Goal: Communication & Community: Share content

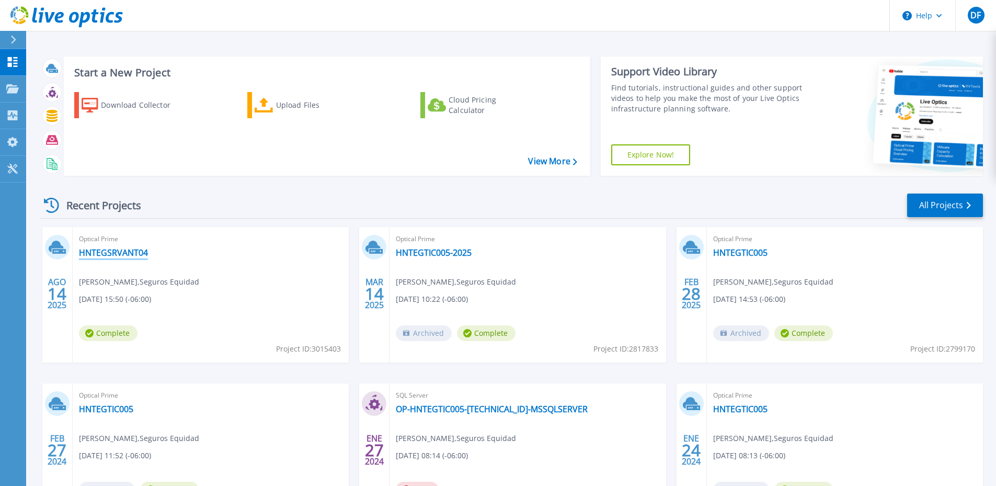
click at [128, 252] on link "HNTEGSRVANT04" at bounding box center [113, 252] width 69 height 10
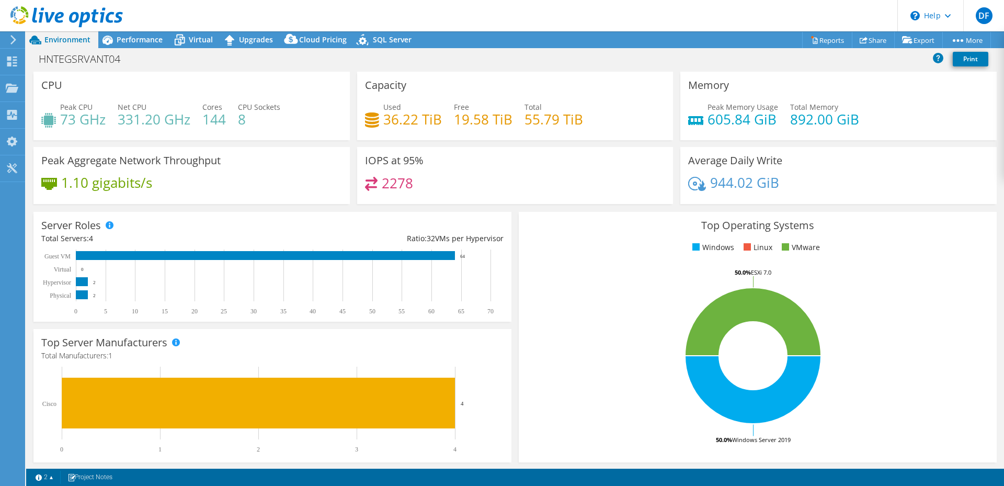
select select "USD"
click at [867, 40] on link "Share" at bounding box center [873, 40] width 43 height 16
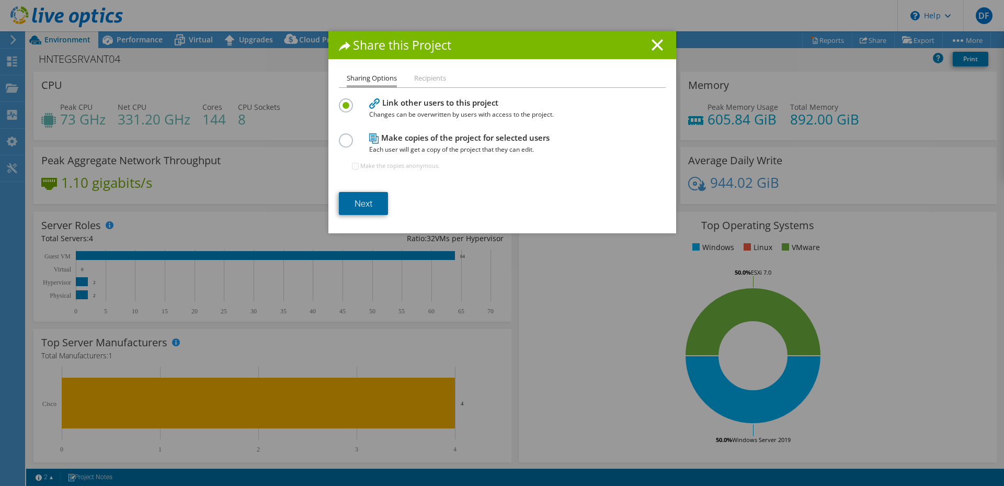
click at [369, 202] on link "Next" at bounding box center [363, 203] width 49 height 23
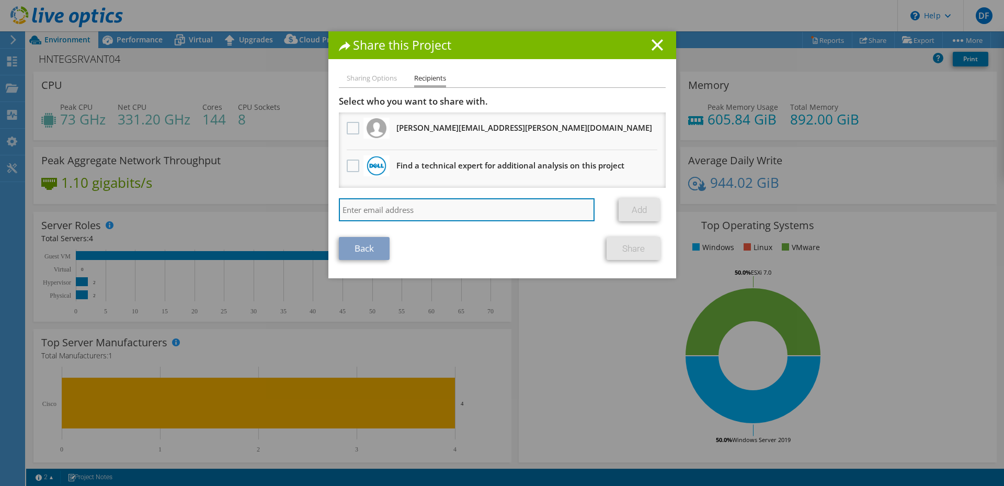
click at [417, 209] on input "search" at bounding box center [467, 209] width 256 height 23
type input "n"
paste input "178701"
type input "178701"
paste input "dmedina@grupocesa.com"
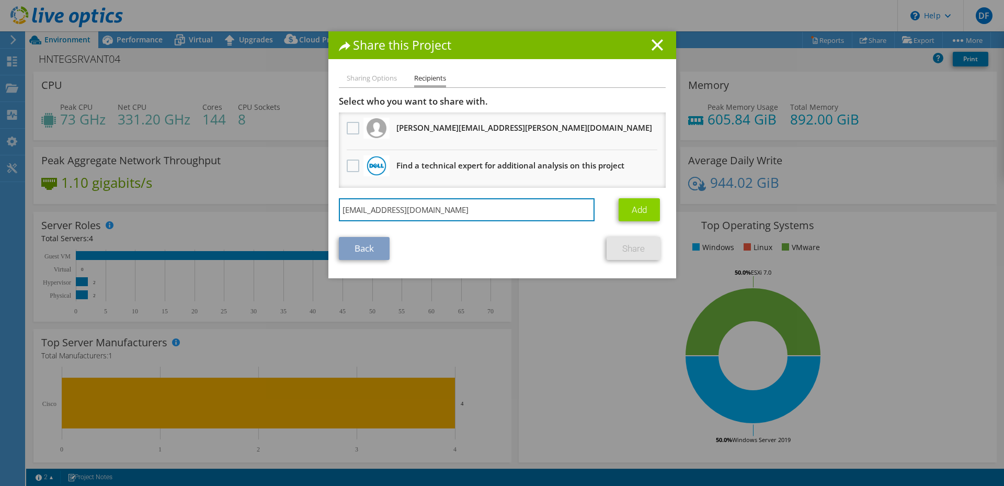
type input "dmedina@grupocesa.com"
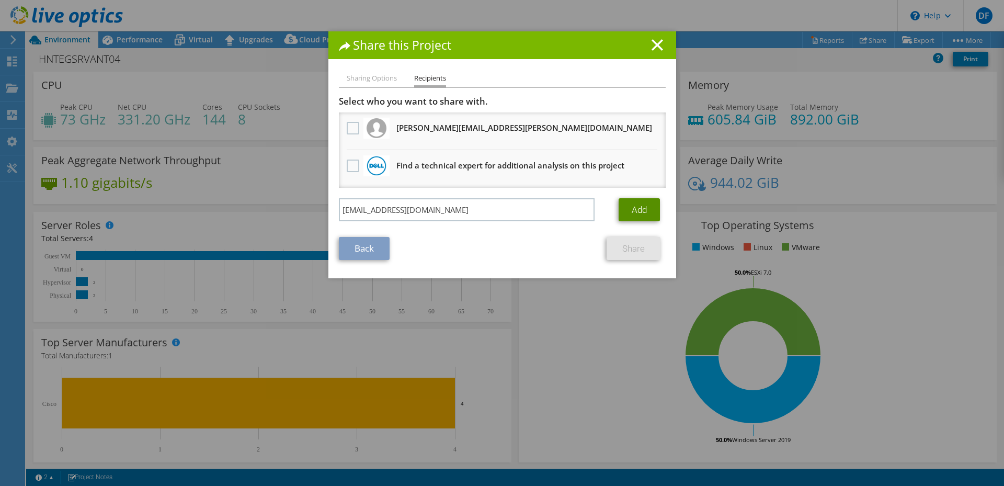
click at [641, 211] on link "Add" at bounding box center [639, 209] width 41 height 23
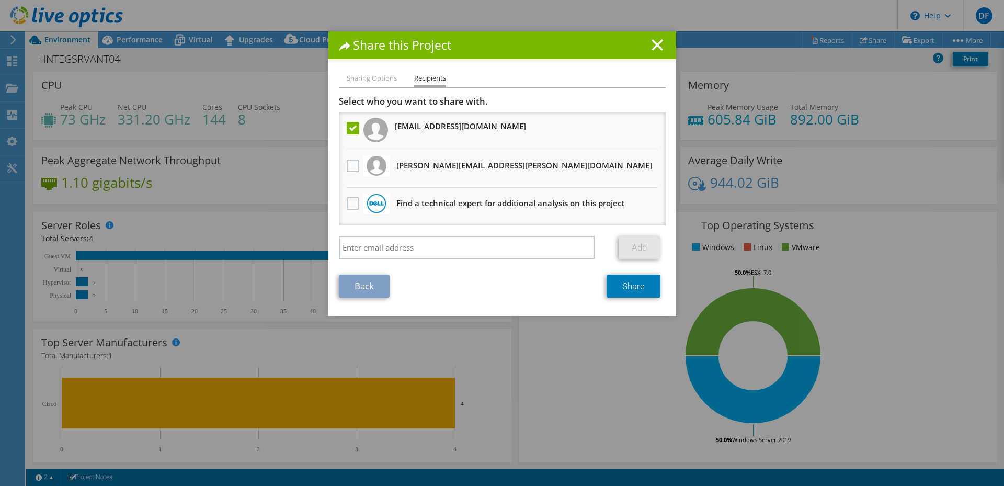
click at [369, 77] on li "Sharing Options" at bounding box center [372, 78] width 50 height 13
click at [634, 283] on link "Share" at bounding box center [634, 286] width 54 height 23
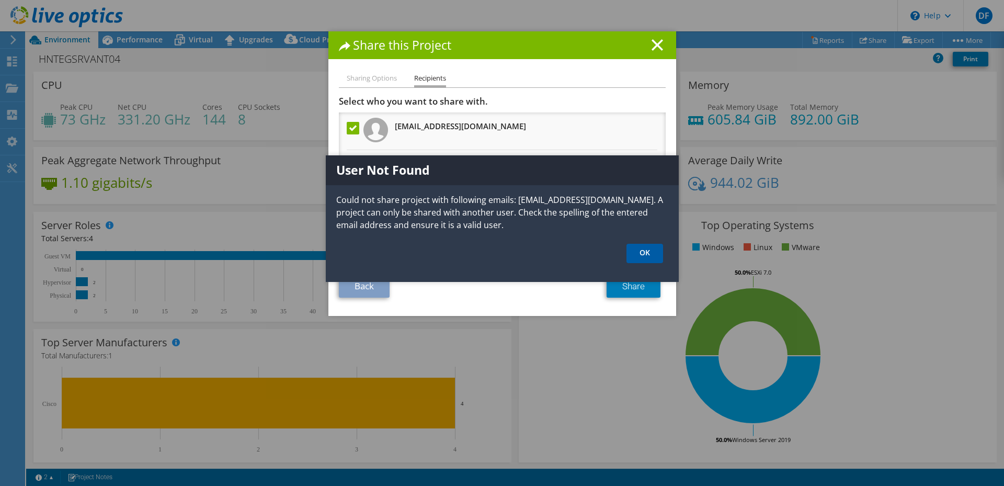
click at [650, 261] on link "OK" at bounding box center [645, 253] width 37 height 19
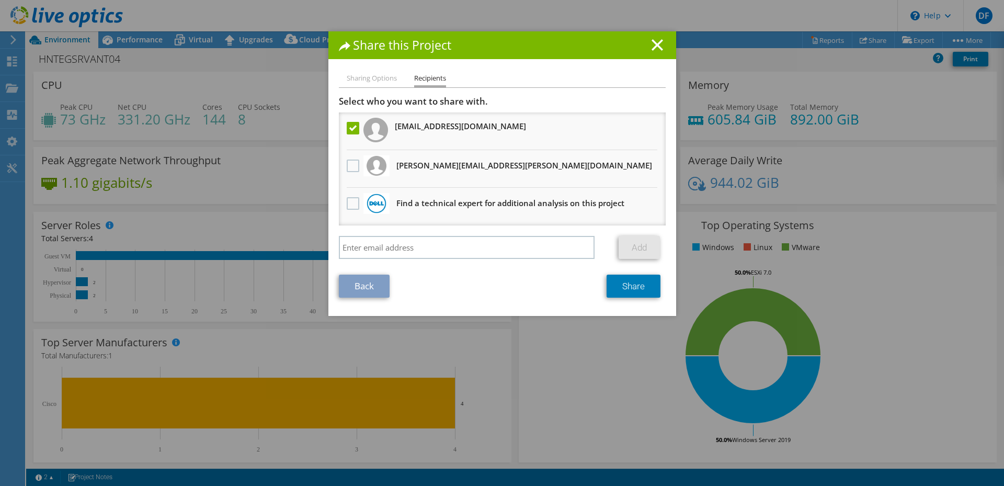
click at [347, 126] on label at bounding box center [354, 128] width 15 height 13
click at [0, 0] on input "checkbox" at bounding box center [0, 0] width 0 height 0
click at [351, 164] on label at bounding box center [354, 166] width 15 height 13
click at [0, 0] on input "checkbox" at bounding box center [0, 0] width 0 height 0
click at [639, 285] on link "Share" at bounding box center [634, 286] width 54 height 23
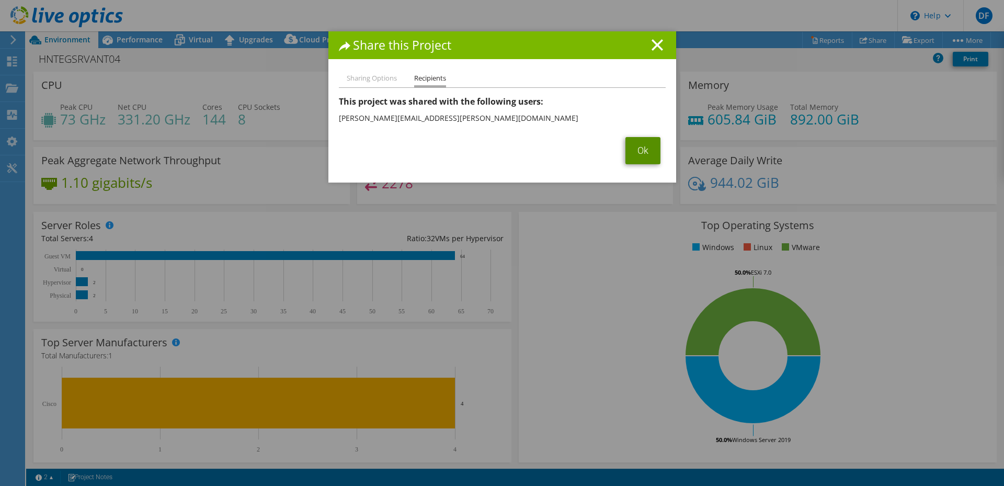
click at [641, 150] on link "Ok" at bounding box center [642, 150] width 35 height 27
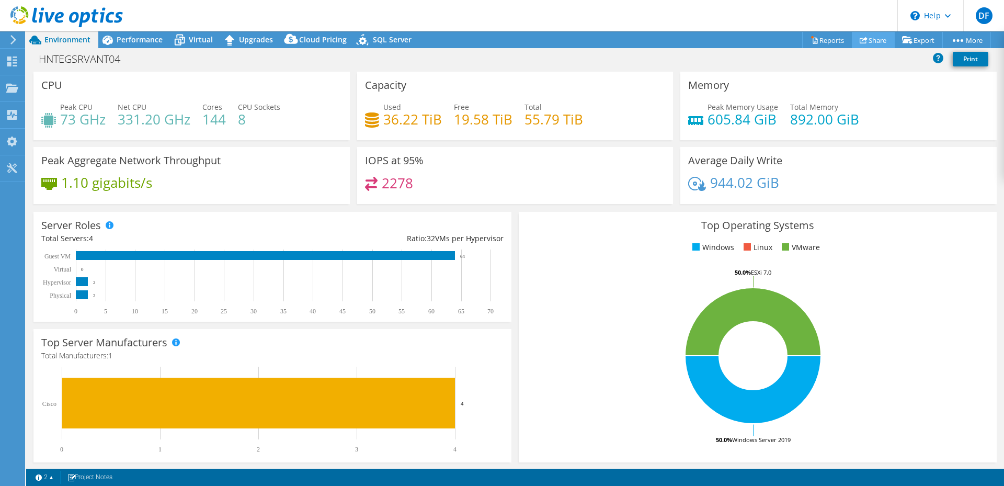
click at [860, 40] on use at bounding box center [864, 40] width 8 height 7
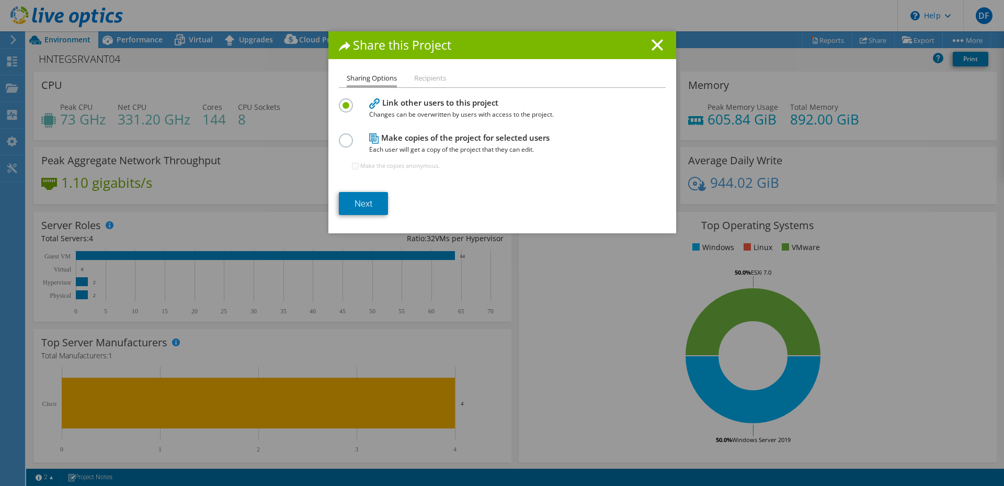
click at [462, 139] on h4 "Make copies of the project for selected users Each user will get a copy of the …" at bounding box center [499, 144] width 261 height 24
click at [348, 136] on label at bounding box center [348, 134] width 18 height 3
click at [0, 0] on input "radio" at bounding box center [0, 0] width 0 height 0
click at [397, 106] on h4 "Link other users to this project Changes can be overwritten by users with acces…" at bounding box center [499, 109] width 261 height 24
click at [356, 104] on div "Link other users to this project Changes can be overwritten by users with acces…" at bounding box center [502, 108] width 327 height 25
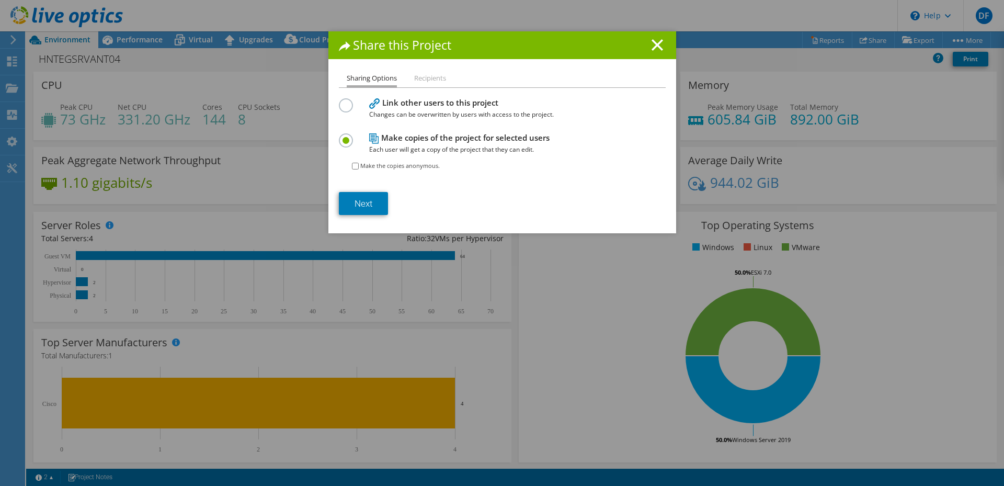
click at [347, 101] on label at bounding box center [348, 99] width 18 height 3
click at [0, 0] on input "radio" at bounding box center [0, 0] width 0 height 0
click at [363, 201] on link "Next" at bounding box center [363, 203] width 49 height 23
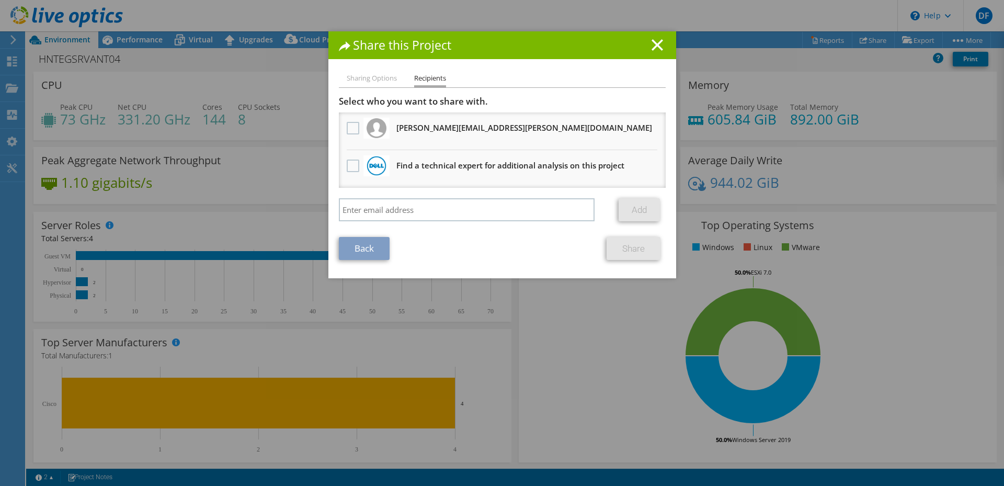
click at [382, 77] on li "Sharing Options" at bounding box center [372, 78] width 50 height 13
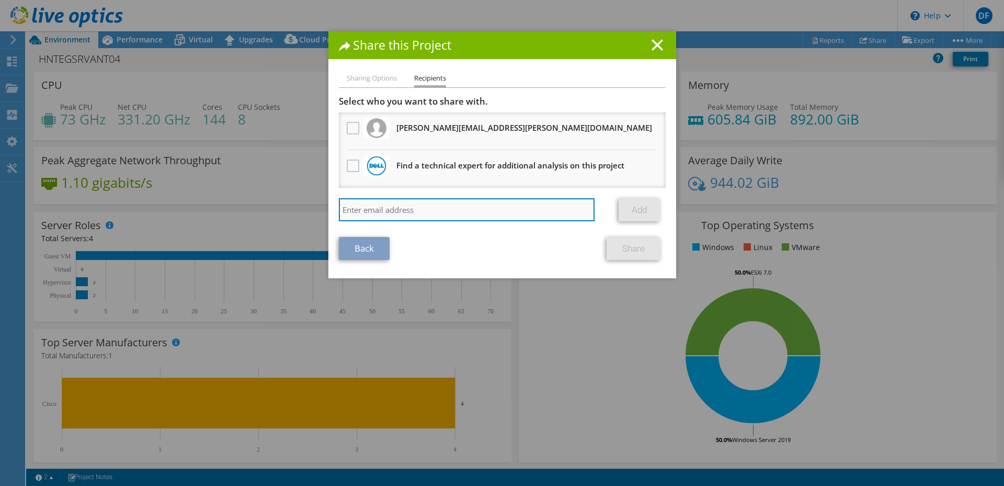
click at [459, 210] on input "search" at bounding box center [467, 209] width 256 height 23
paste input "dmedina@grupocesa.com"
type input "dmedina@grupocesa.com"
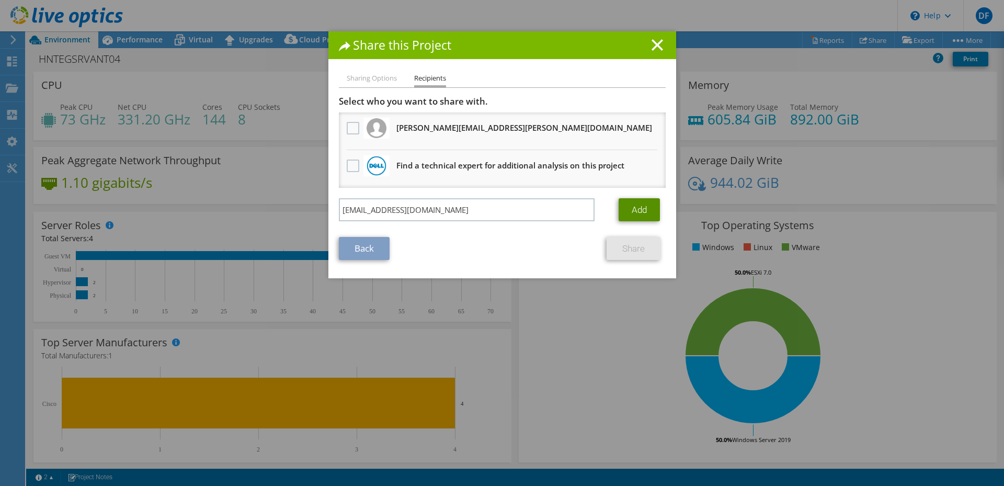
click at [644, 205] on link "Add" at bounding box center [639, 209] width 41 height 23
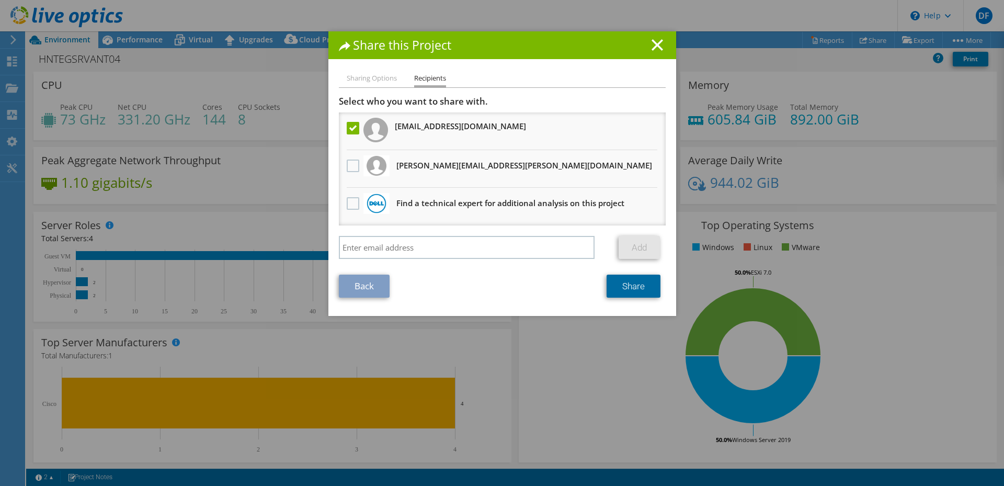
click at [623, 291] on link "Share" at bounding box center [634, 286] width 54 height 23
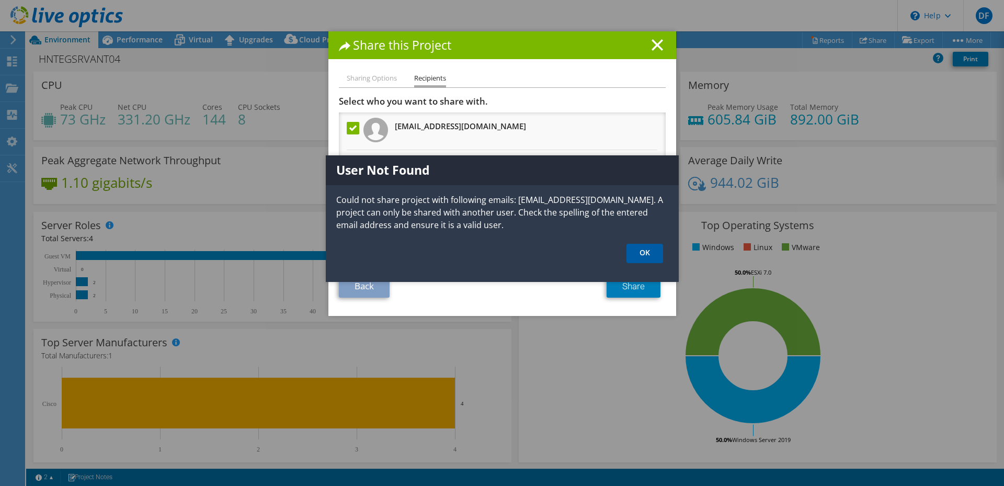
click at [650, 251] on link "OK" at bounding box center [645, 253] width 37 height 19
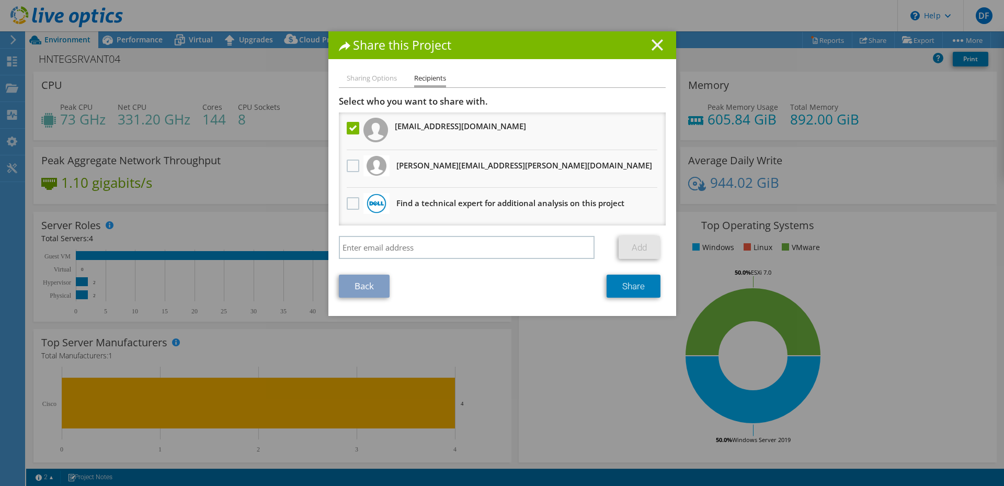
click at [658, 50] on icon at bounding box center [658, 45] width 12 height 12
